Goal: Information Seeking & Learning: Learn about a topic

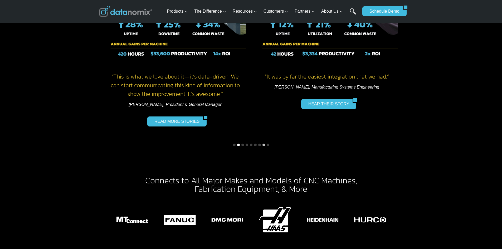
click at [237, 144] on button "Go to slide 2" at bounding box center [238, 145] width 3 height 3
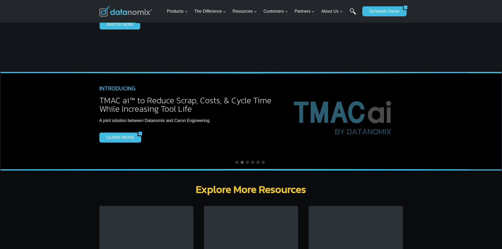
scroll to position [1554, 0]
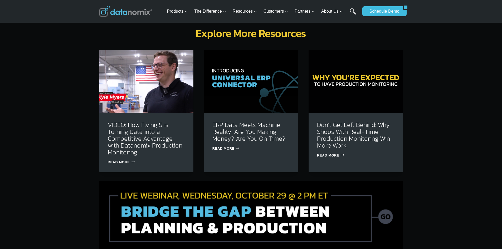
click at [325, 153] on link "Read More Don’t Get Left Behind: Why Shops With Real-Time Production Monitoring…" at bounding box center [330, 155] width 27 height 4
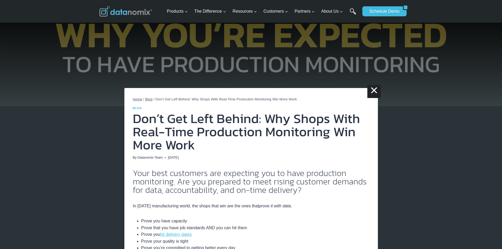
click at [150, 98] on span "Blog" at bounding box center [148, 99] width 7 height 4
